Goal: Information Seeking & Learning: Learn about a topic

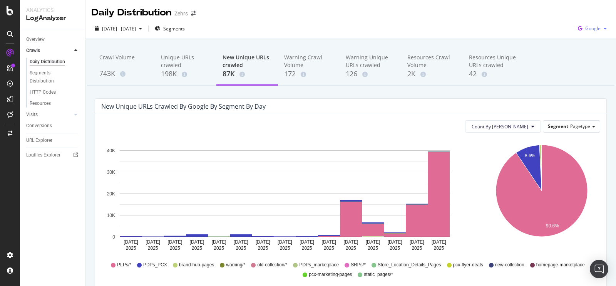
click at [601, 28] on div "button" at bounding box center [605, 28] width 9 height 5
click at [525, 15] on div "Daily Distribution Zehrs" at bounding box center [350, 9] width 531 height 19
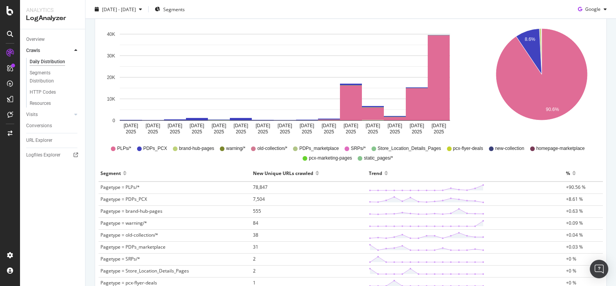
scroll to position [116, 0]
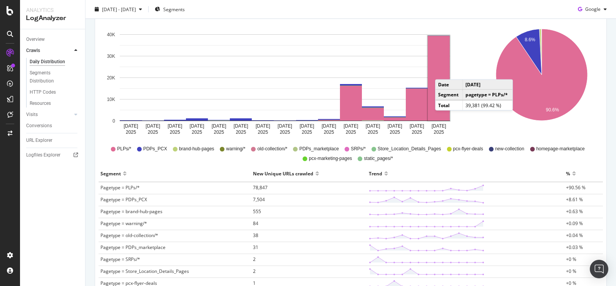
click at [443, 71] on rect "A chart." at bounding box center [439, 78] width 22 height 85
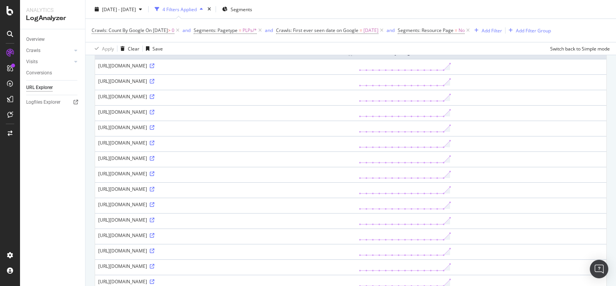
scroll to position [87, 0]
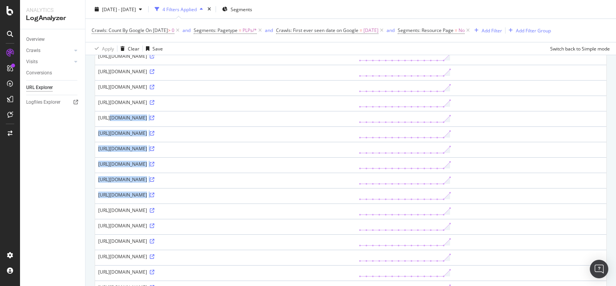
drag, startPoint x: 97, startPoint y: 119, endPoint x: 386, endPoint y: 231, distance: 310.7
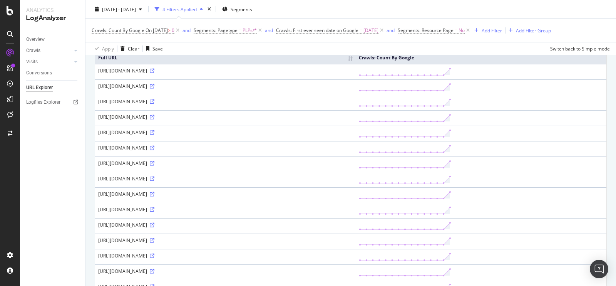
scroll to position [72, 0]
click at [235, 114] on div "https://www.zehrs.ca/clpplp/clpplp/clpplp/clpplp/clpplp/clpplp/clpplp/clpplp/cl…" at bounding box center [225, 117] width 255 height 7
click at [146, 116] on div "https://www.zehrs.ca/clpplp/clpplp/clpplp/clpplp/clpplp/clpplp/clpplp/clpplp/cl…" at bounding box center [225, 117] width 255 height 7
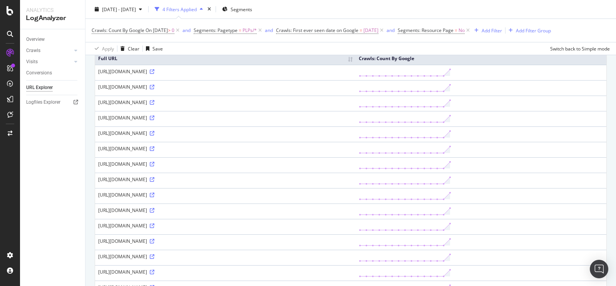
drag, startPoint x: 142, startPoint y: 117, endPoint x: 291, endPoint y: 117, distance: 148.7
click at [291, 117] on div "https://www.zehrs.ca/clpplp/clpplp/clpplp/clpplp/clpplp/clpplp/clpplp/clpplp/cl…" at bounding box center [225, 117] width 255 height 7
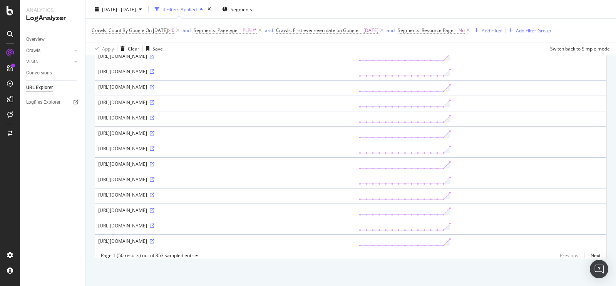
scroll to position [0, 0]
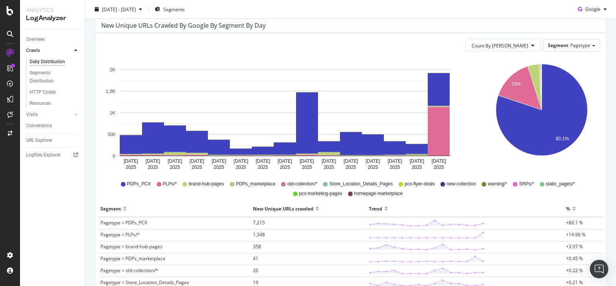
scroll to position [80, 0]
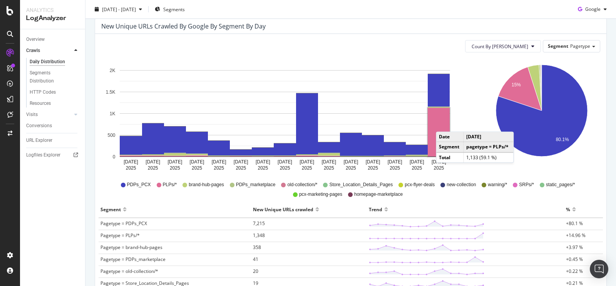
click at [438, 128] on rect "A chart." at bounding box center [439, 132] width 22 height 49
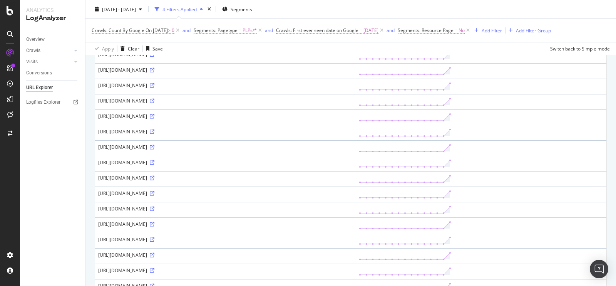
scroll to position [149, 0]
drag, startPoint x: 147, startPoint y: 129, endPoint x: 162, endPoint y: 131, distance: 14.7
click at [162, 131] on div "[URL][DOMAIN_NAME]" at bounding box center [225, 132] width 255 height 7
click at [154, 131] on icon at bounding box center [152, 133] width 5 height 5
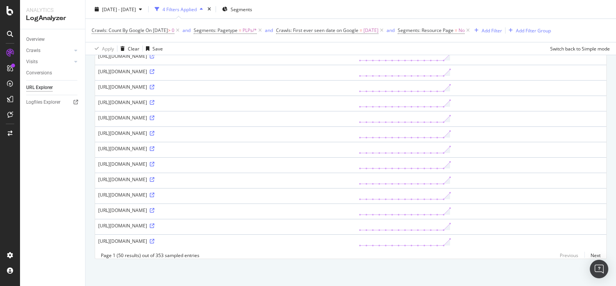
scroll to position [821, 0]
